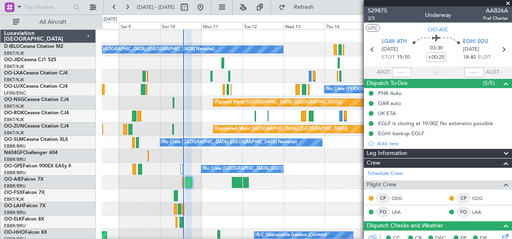
scroll to position [171, 0]
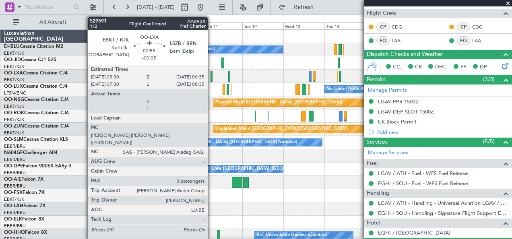
click at [212, 78] on div at bounding box center [211, 76] width 2 height 11
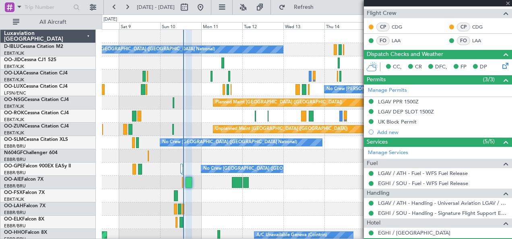
type input "-00:05"
type input "3"
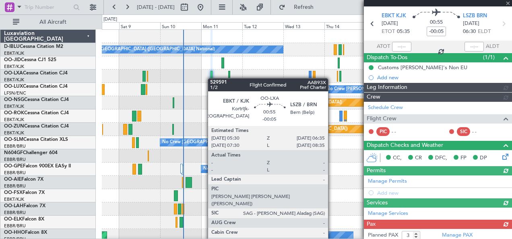
scroll to position [131, 0]
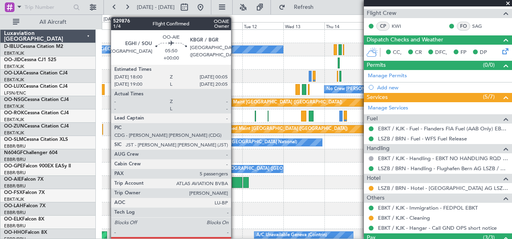
click at [235, 179] on div at bounding box center [237, 182] width 10 height 11
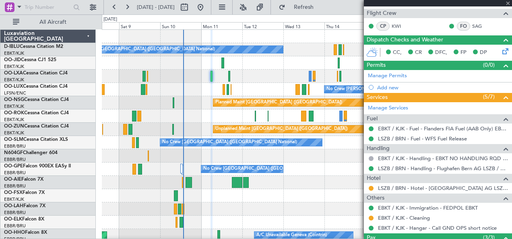
type input "5"
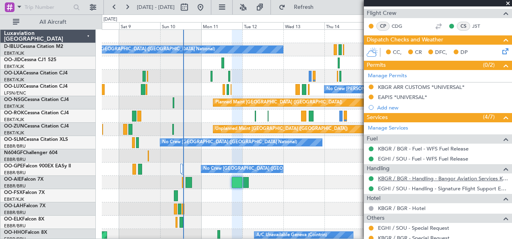
scroll to position [206, 0]
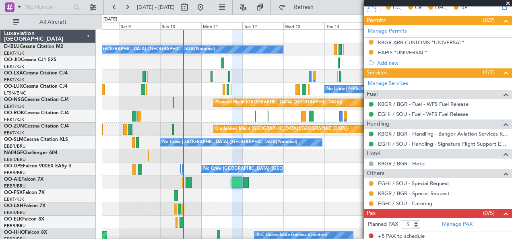
click at [368, 201] on div at bounding box center [371, 203] width 6 height 6
click at [393, 200] on link "EGHI / SOU - Catering" at bounding box center [405, 203] width 54 height 7
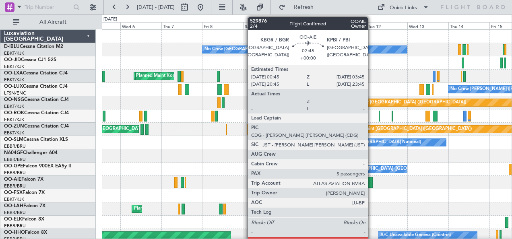
click at [372, 181] on div at bounding box center [369, 182] width 5 height 11
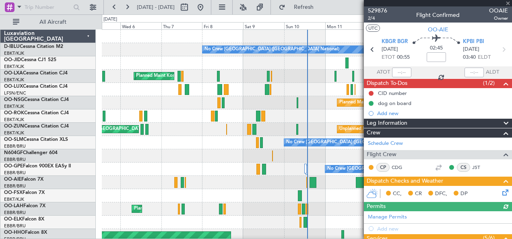
scroll to position [146, 0]
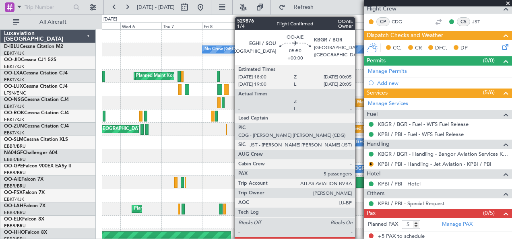
click at [359, 179] on div at bounding box center [361, 182] width 10 height 11
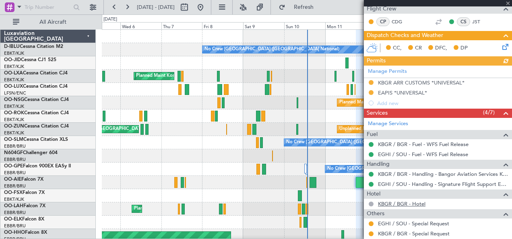
scroll to position [206, 0]
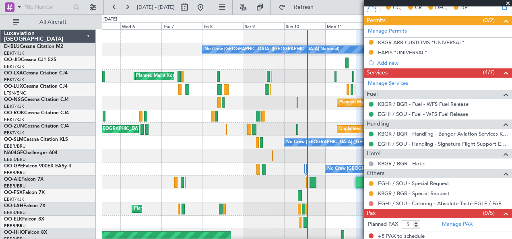
click at [371, 201] on button at bounding box center [370, 203] width 5 height 5
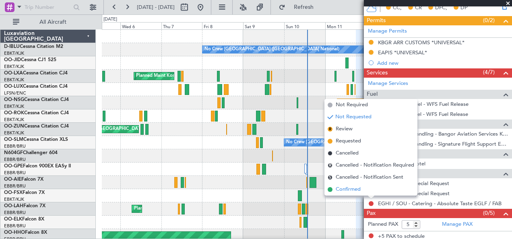
click at [344, 191] on span "Confirmed" at bounding box center [347, 189] width 25 height 8
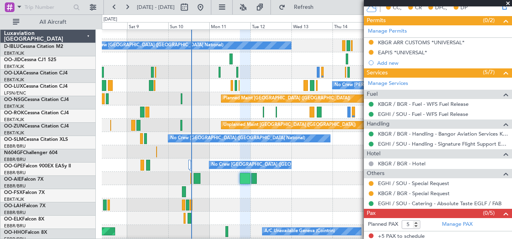
click at [197, 111] on div "Owner [GEOGRAPHIC_DATA]-[GEOGRAPHIC_DATA]" at bounding box center [307, 111] width 410 height 13
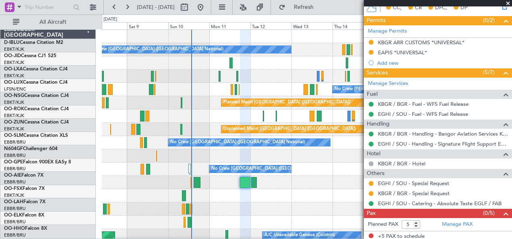
scroll to position [0, 0]
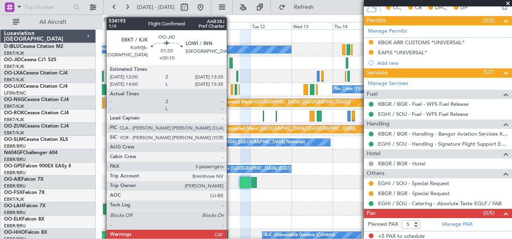
click at [230, 62] on div at bounding box center [230, 63] width 3 height 11
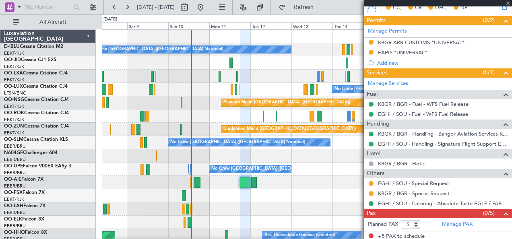
type input "+00:10"
type input "3"
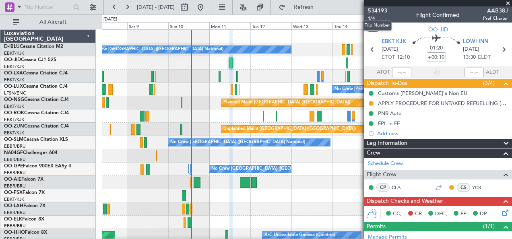
click at [378, 11] on span "534193" at bounding box center [377, 10] width 19 height 8
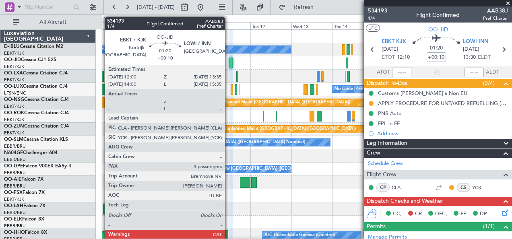
click at [229, 61] on div at bounding box center [230, 63] width 3 height 11
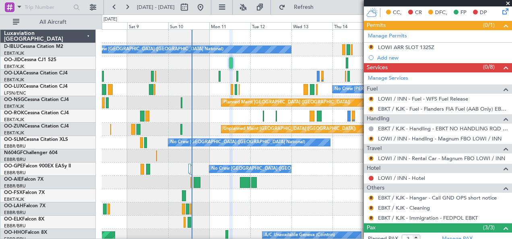
scroll to position [201, 0]
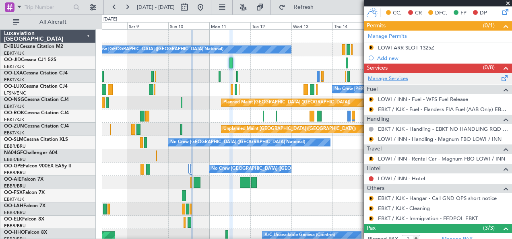
click at [396, 76] on link "Manage Services" at bounding box center [388, 79] width 40 height 8
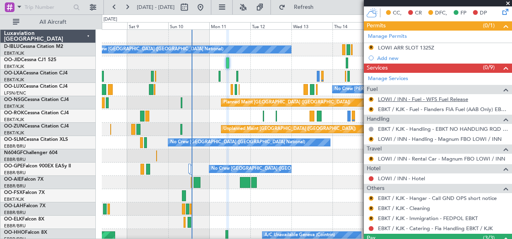
scroll to position [270, 0]
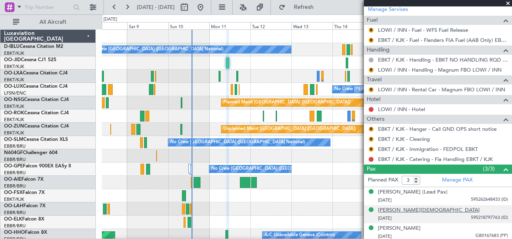
click at [434, 208] on div "[PERSON_NAME][DEMOGRAPHIC_DATA]" at bounding box center [429, 210] width 102 height 8
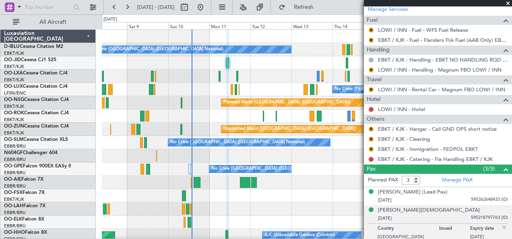
scroll to position [290, 0]
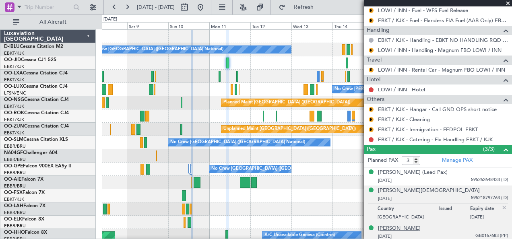
click at [410, 225] on div "[PERSON_NAME]" at bounding box center [399, 228] width 43 height 8
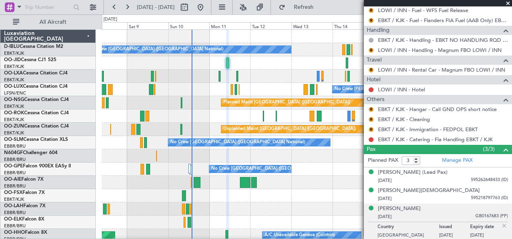
click at [289, 167] on div "No Crew [GEOGRAPHIC_DATA] ([GEOGRAPHIC_DATA] National)" at bounding box center [307, 168] width 410 height 13
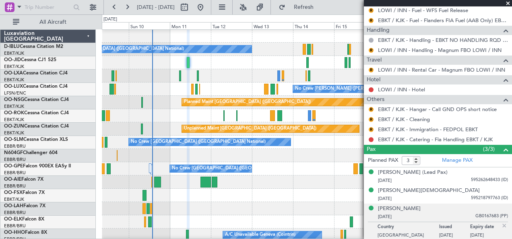
scroll to position [0, 0]
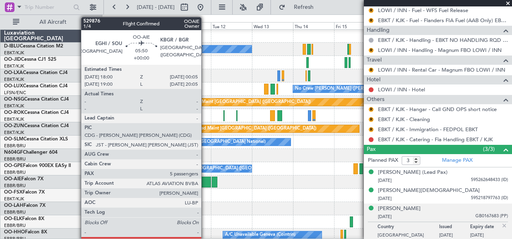
click at [205, 181] on div at bounding box center [205, 182] width 10 height 11
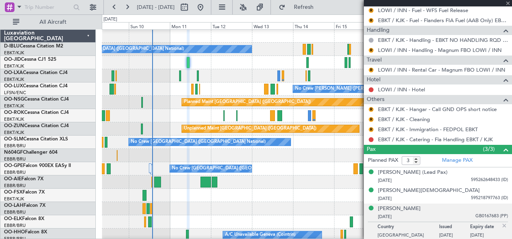
type input "5"
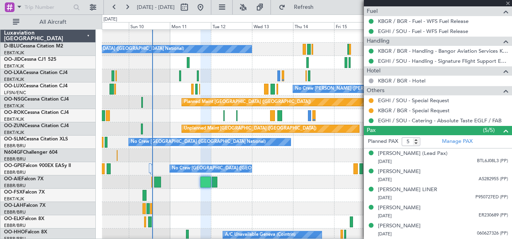
scroll to position [0, 0]
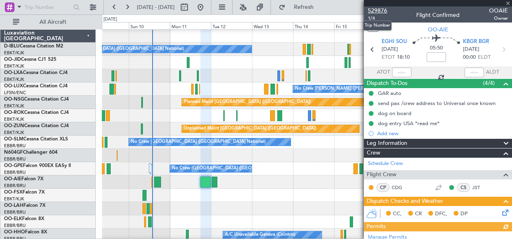
click at [382, 12] on span "529876" at bounding box center [377, 10] width 19 height 8
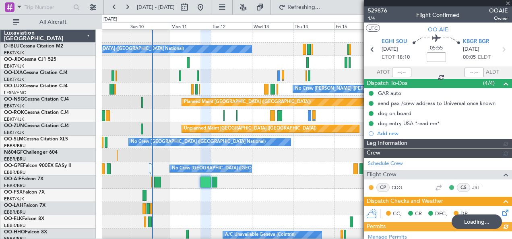
type input "+00:05"
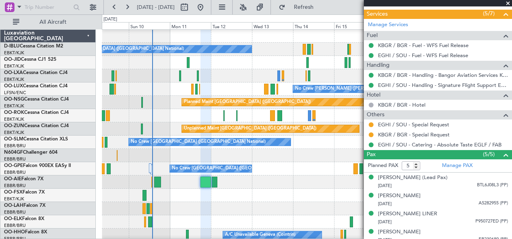
scroll to position [308, 0]
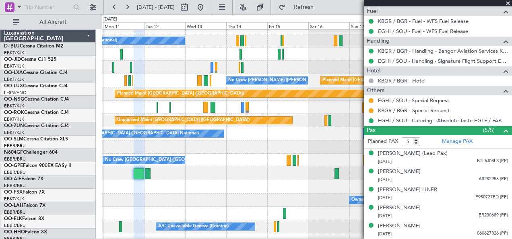
click at [242, 180] on div at bounding box center [307, 186] width 410 height 13
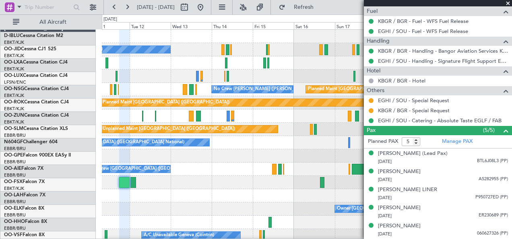
scroll to position [0, 0]
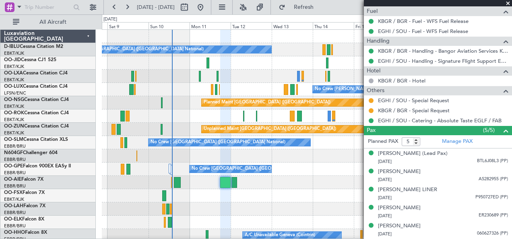
click at [263, 177] on div at bounding box center [307, 182] width 410 height 13
